Goal: Task Accomplishment & Management: Use online tool/utility

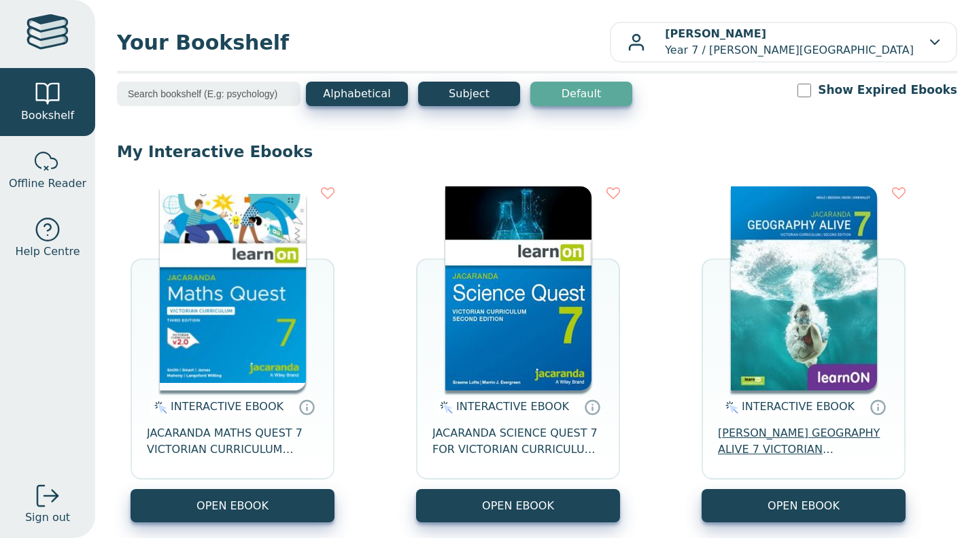
click at [776, 428] on span "[PERSON_NAME] GEOGRAPHY ALIVE 7 VICTORIAN CURRICULUM LEARNON EBOOK 2E" at bounding box center [803, 441] width 171 height 33
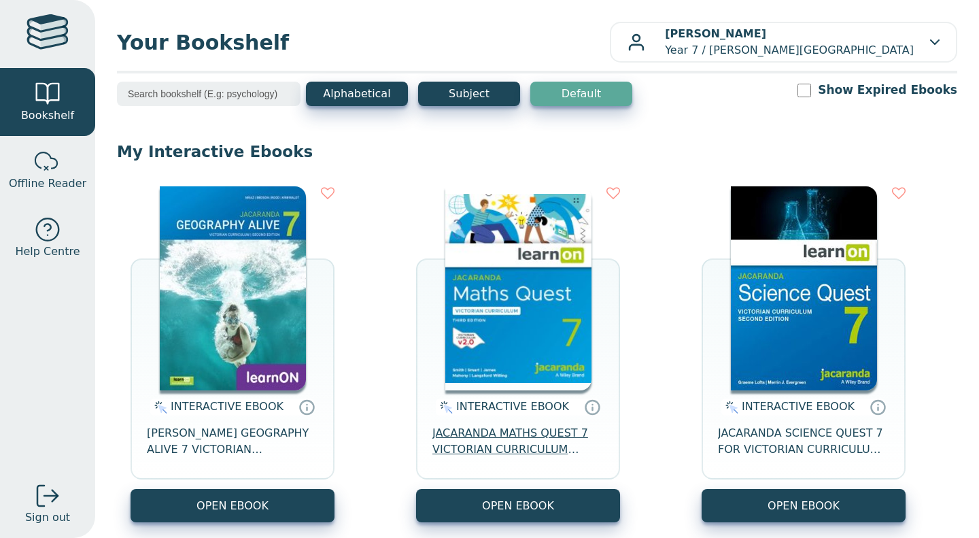
click at [523, 433] on span "JACARANDA MATHS QUEST 7 VICTORIAN CURRICULUM LEARNON EBOOK 3E" at bounding box center [517, 441] width 171 height 33
